Goal: Check status: Check status

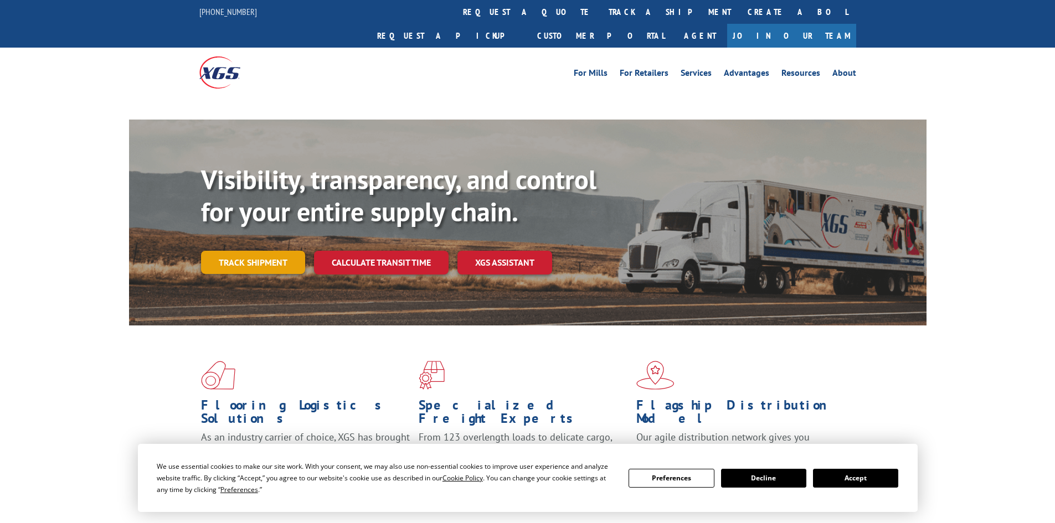
click at [275, 251] on link "Track shipment" at bounding box center [253, 262] width 104 height 23
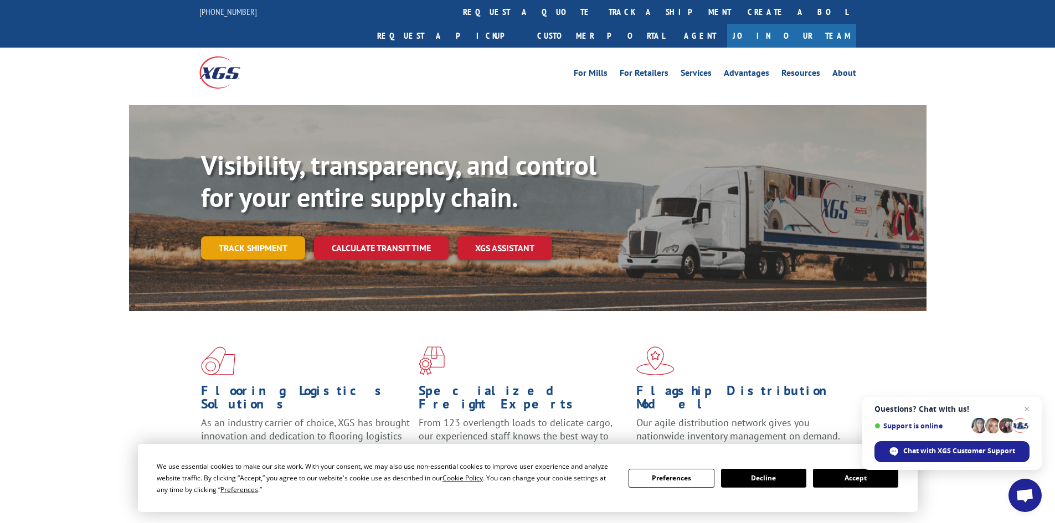
click at [267, 236] on link "Track shipment" at bounding box center [253, 247] width 104 height 23
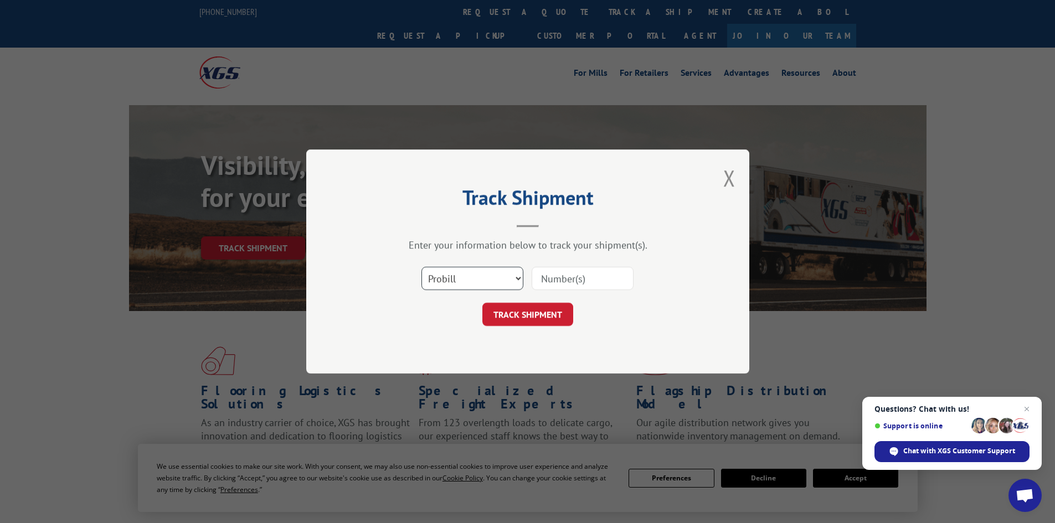
click at [493, 270] on select "Select category... Probill BOL PO" at bounding box center [472, 278] width 102 height 23
click at [421, 267] on select "Select category... Probill BOL PO" at bounding box center [472, 278] width 102 height 23
click at [547, 288] on input at bounding box center [582, 278] width 102 height 23
type input "17260946"
click at [536, 322] on button "TRACK SHIPMENT" at bounding box center [527, 314] width 91 height 23
